Goal: Information Seeking & Learning: Learn about a topic

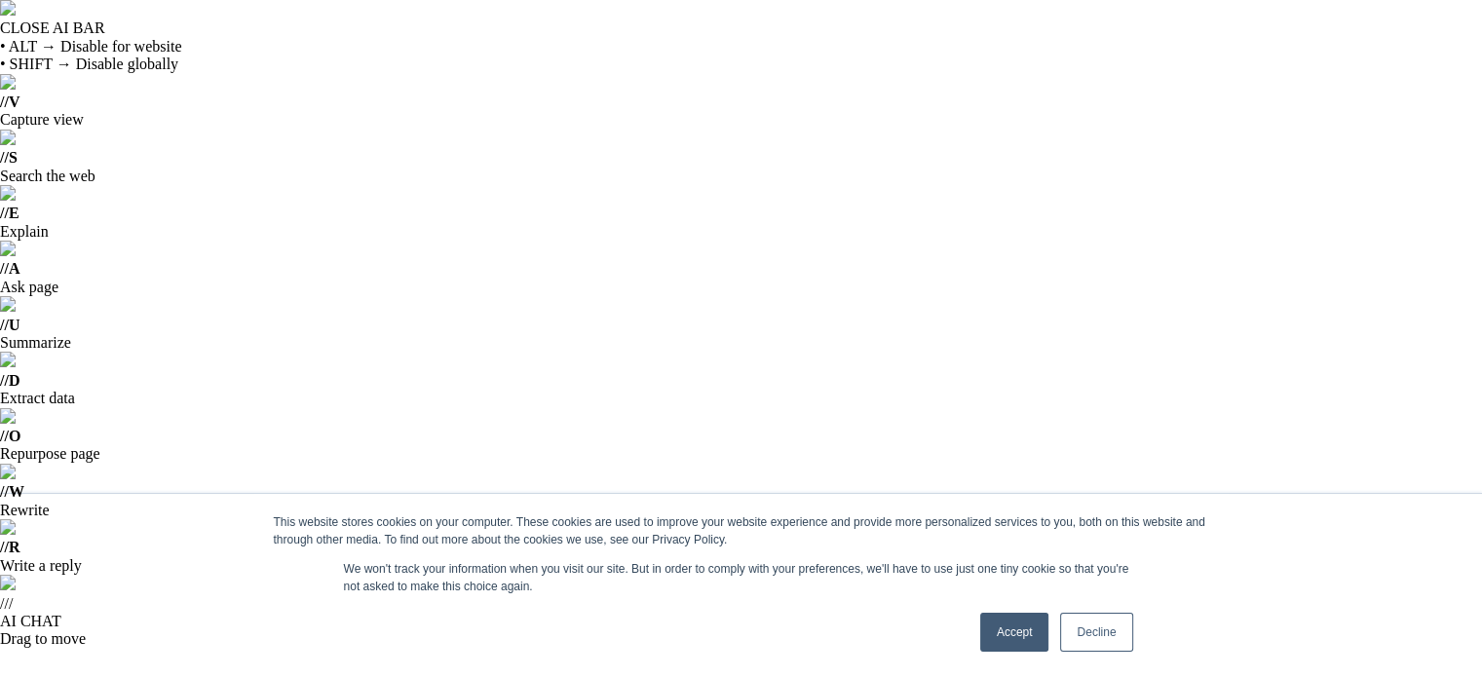
click at [1004, 636] on link "Accept" at bounding box center [1014, 632] width 69 height 39
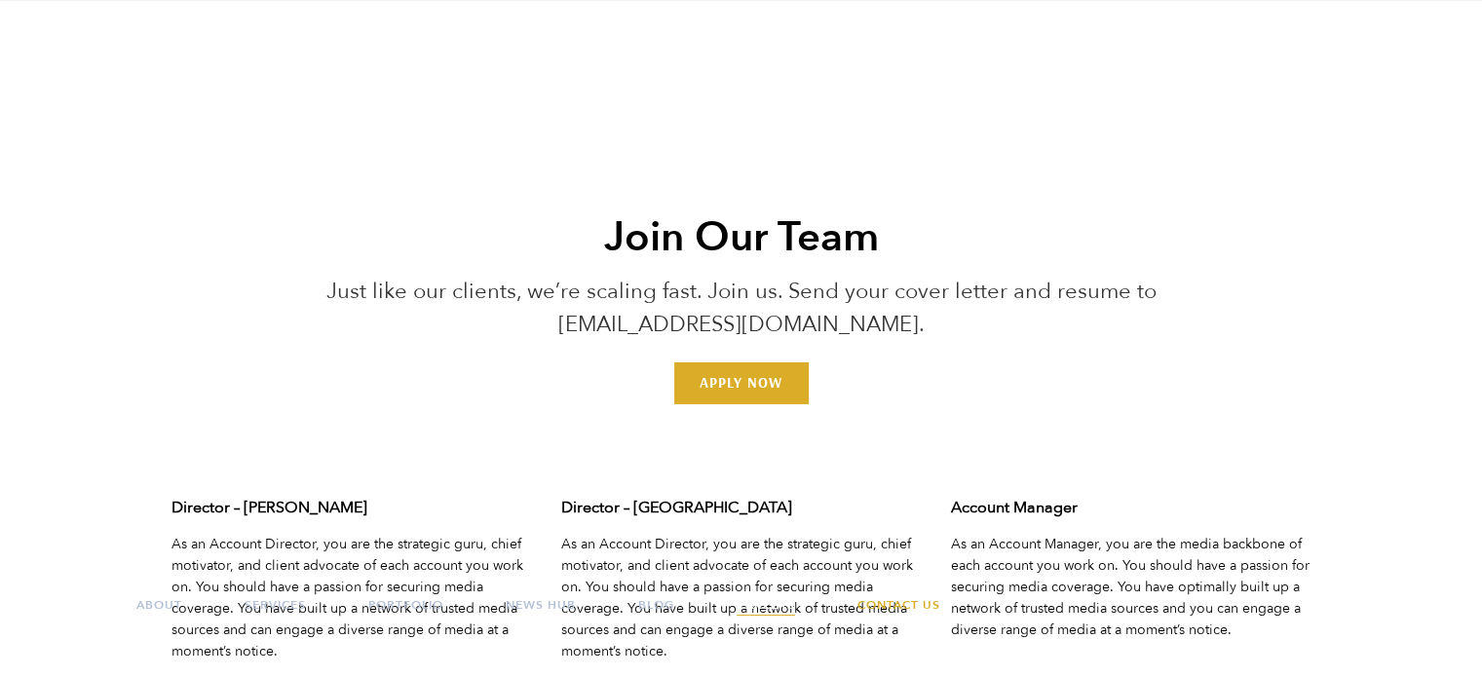
scroll to position [6625, 0]
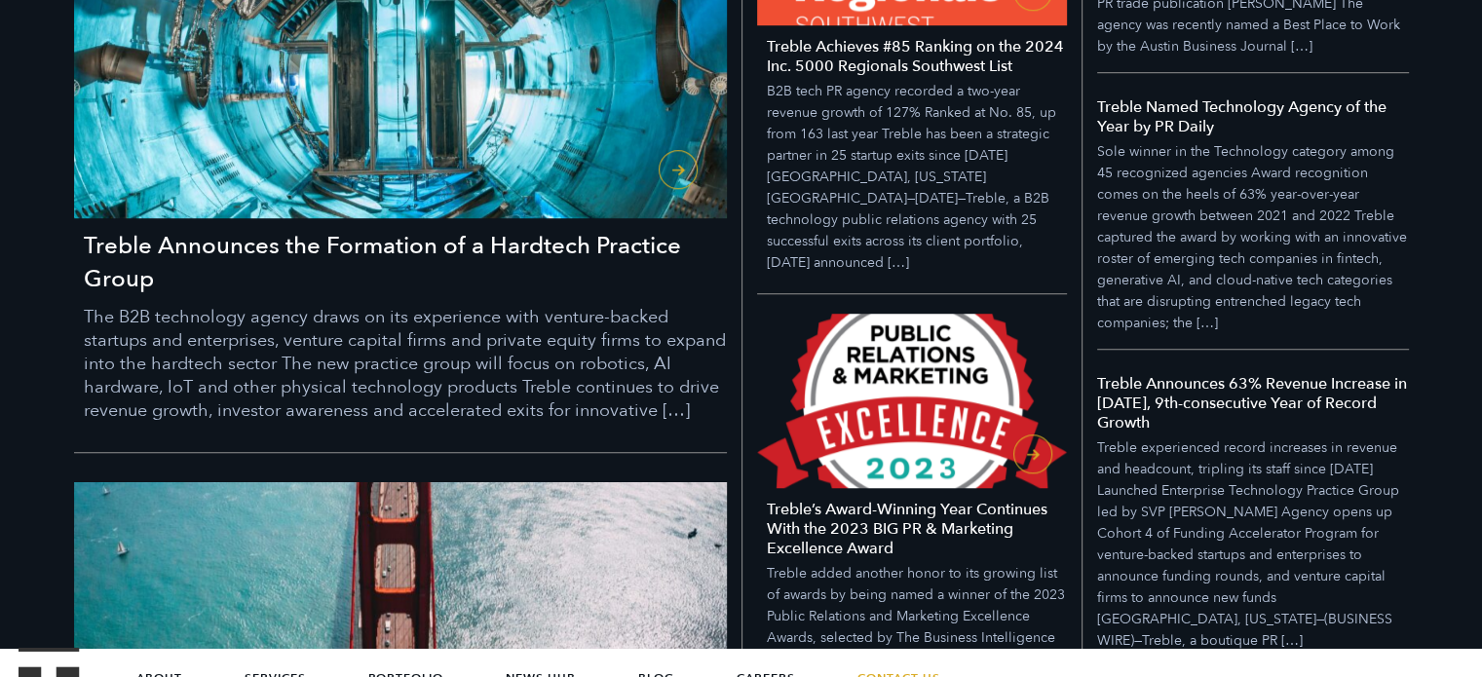
scroll to position [1267, 0]
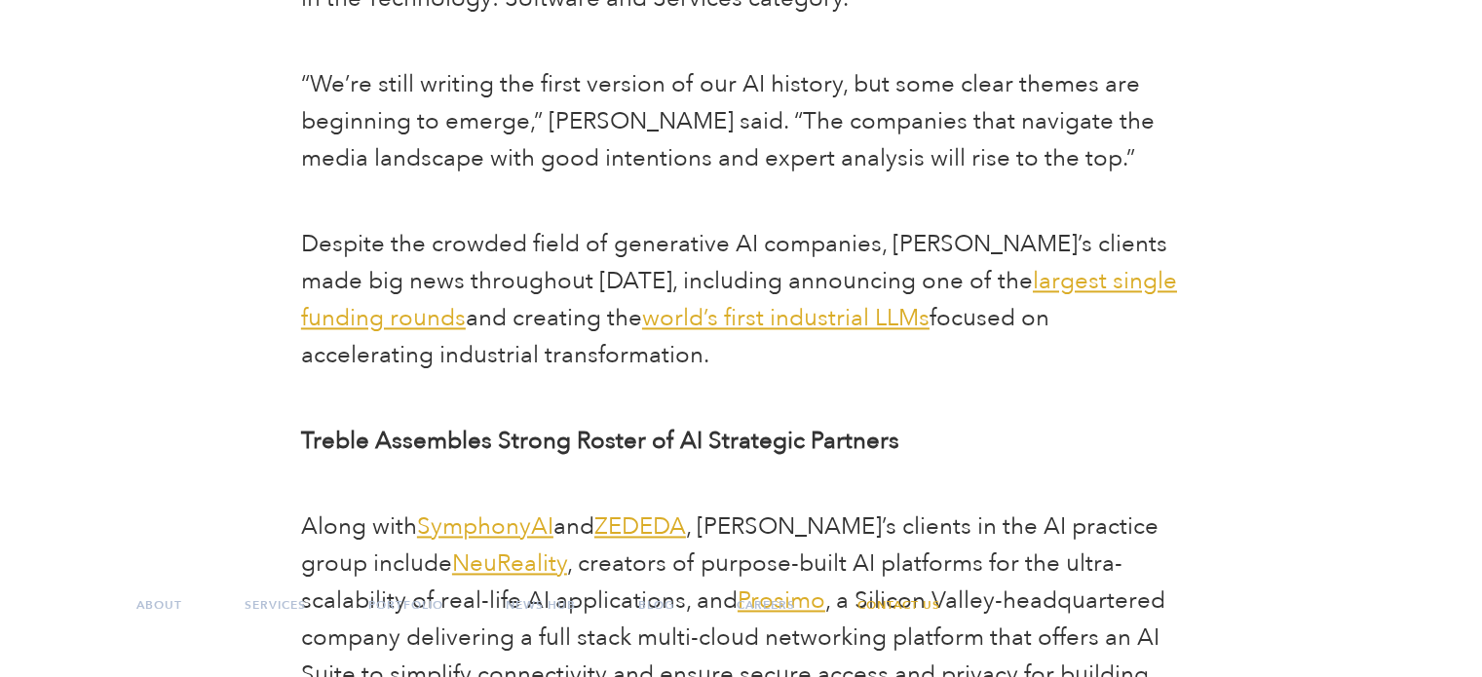
scroll to position [2825, 0]
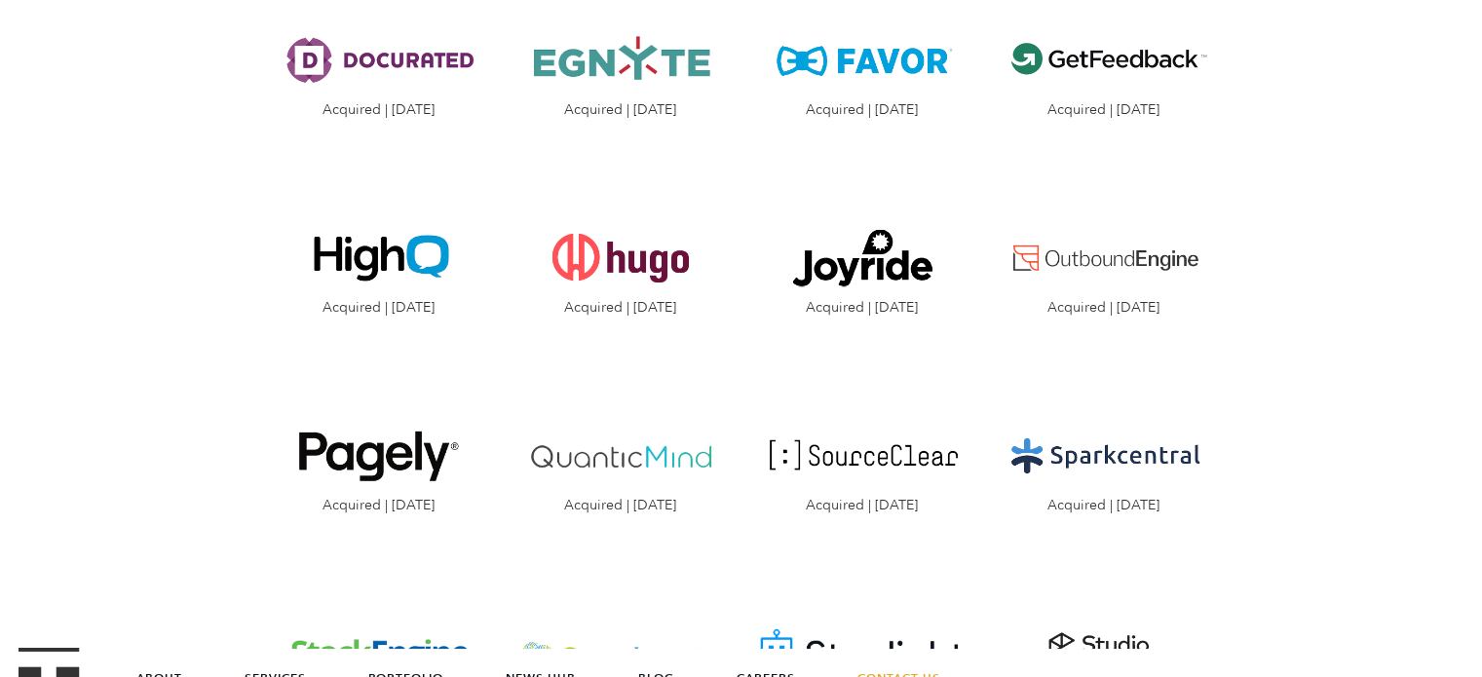
scroll to position [3020, 0]
